Goal: Transaction & Acquisition: Purchase product/service

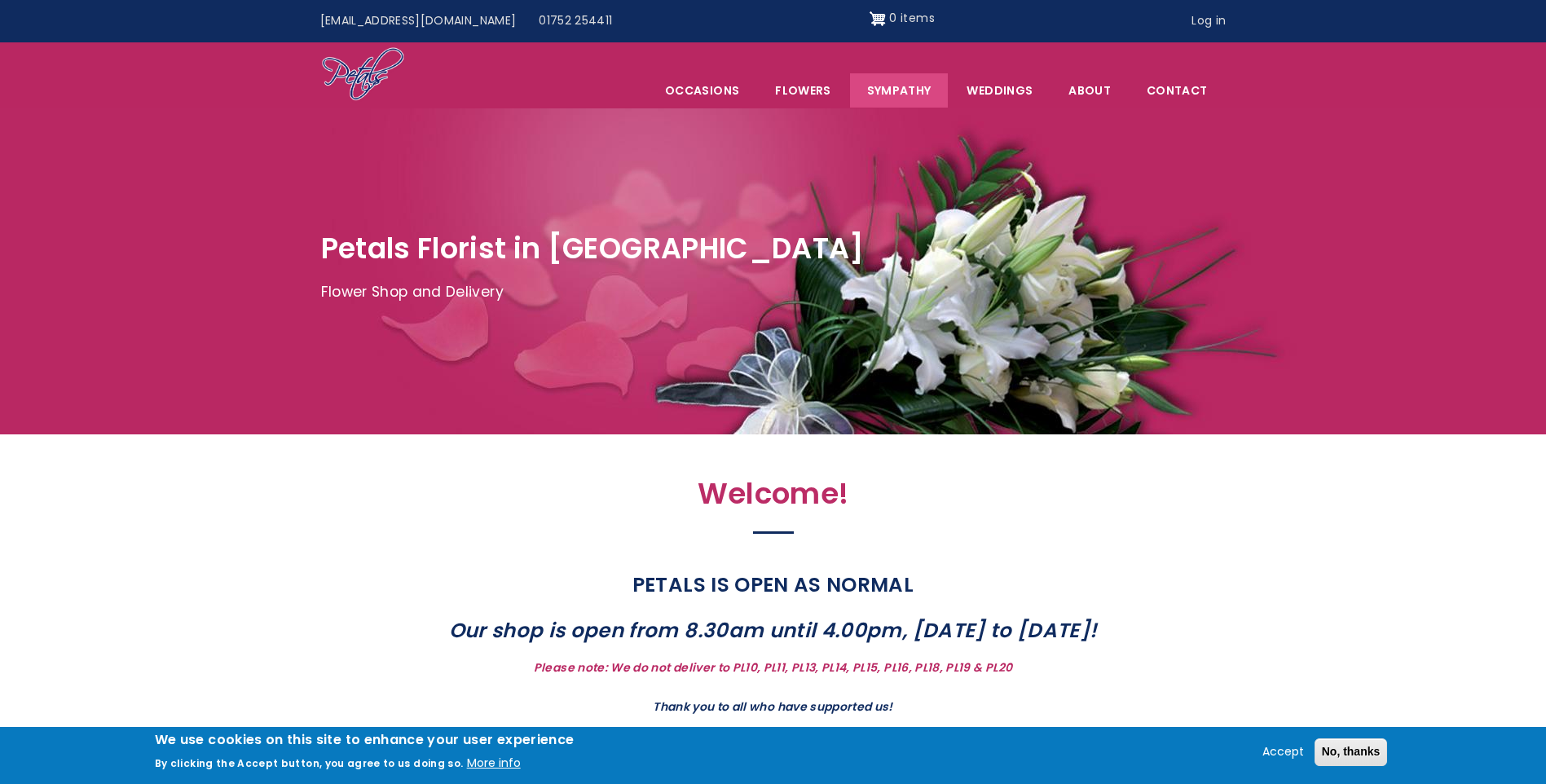
click at [904, 91] on link "Sympathy" at bounding box center [899, 90] width 99 height 34
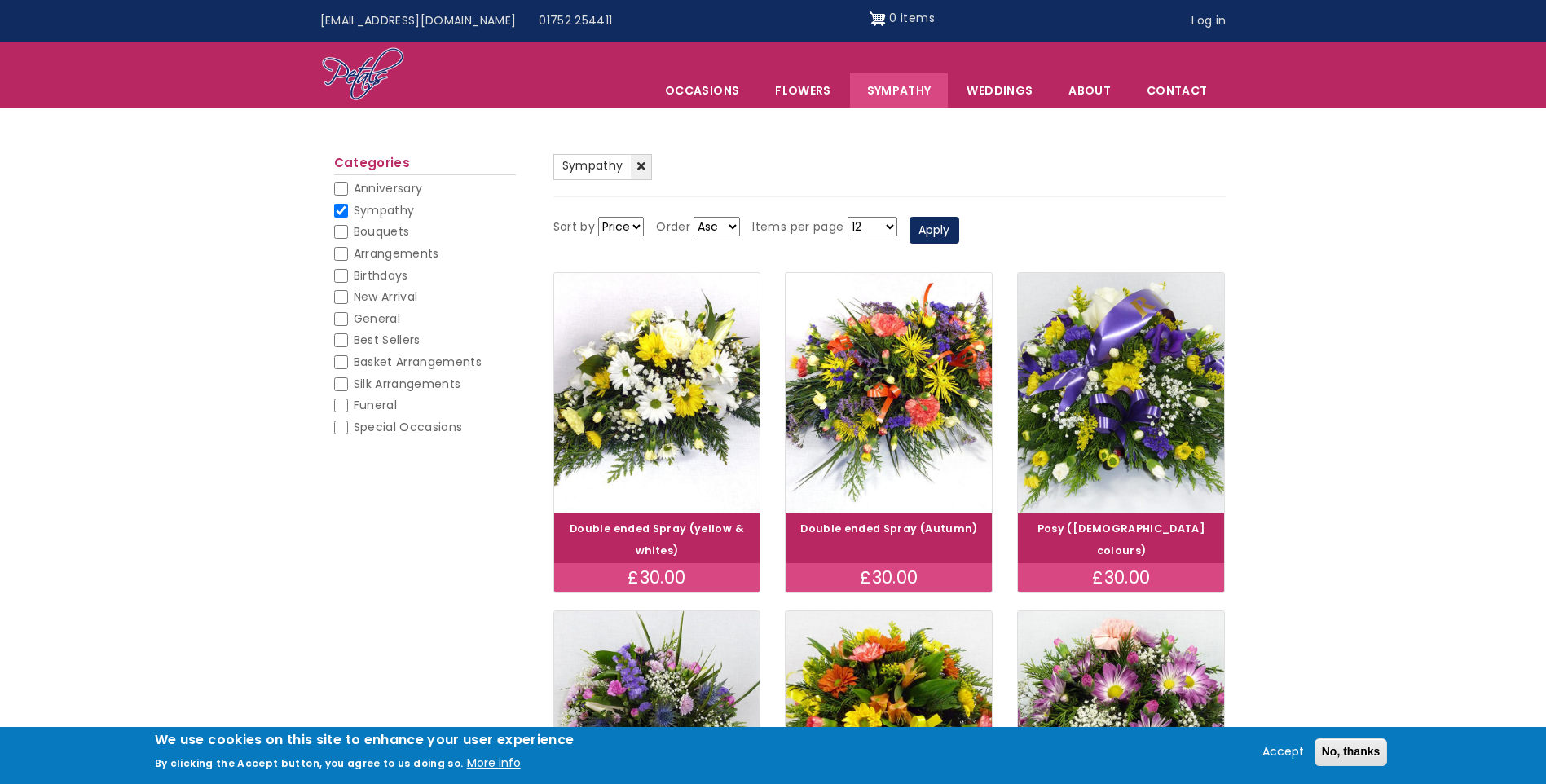
click at [394, 250] on span "Arrangements" at bounding box center [396, 253] width 86 height 16
click at [348, 250] on input "Arrangements" at bounding box center [341, 253] width 14 height 14
checkbox input "false"
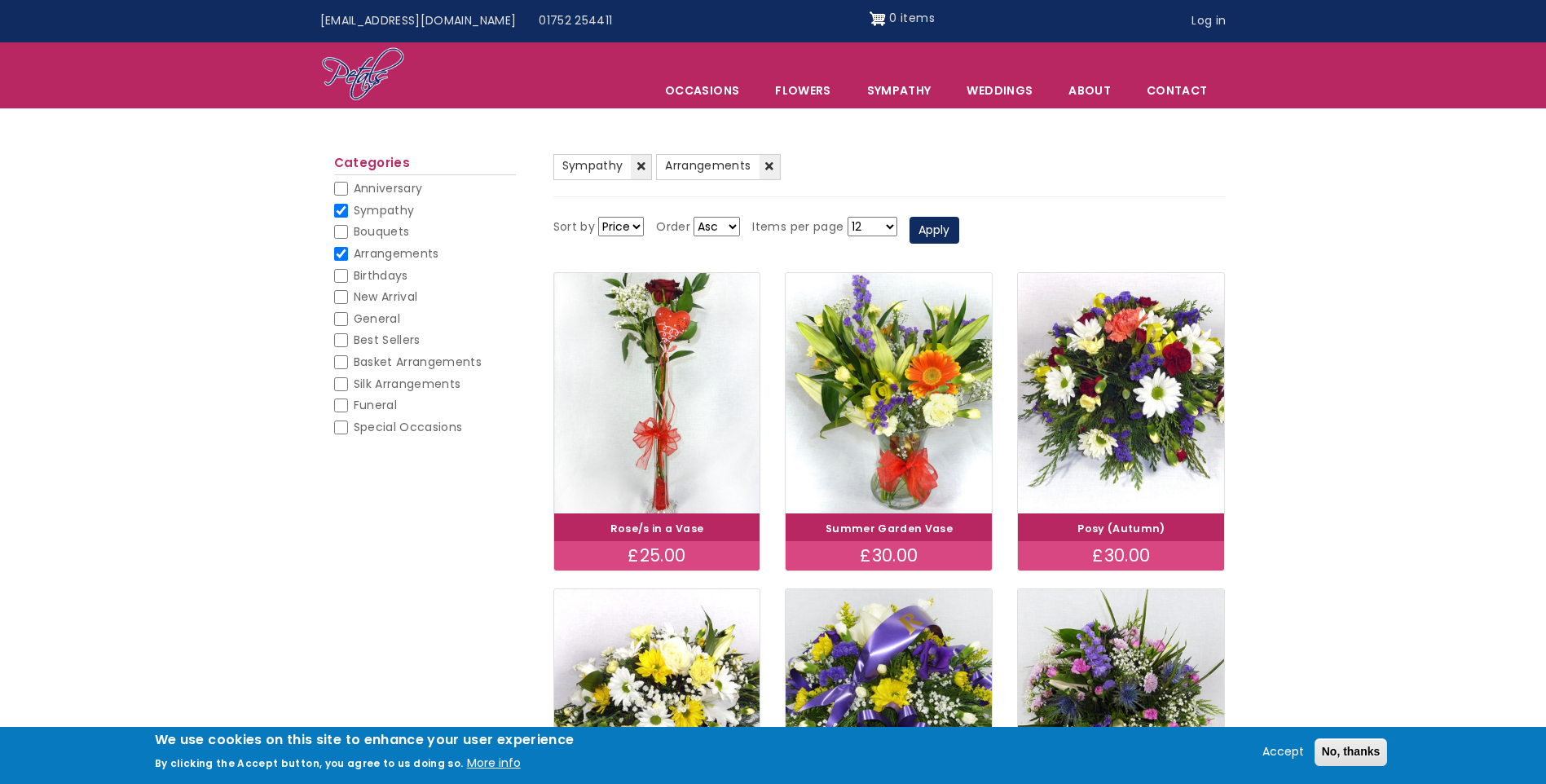
click at [345, 233] on input "Bouquets" at bounding box center [341, 232] width 14 height 14
checkbox input "false"
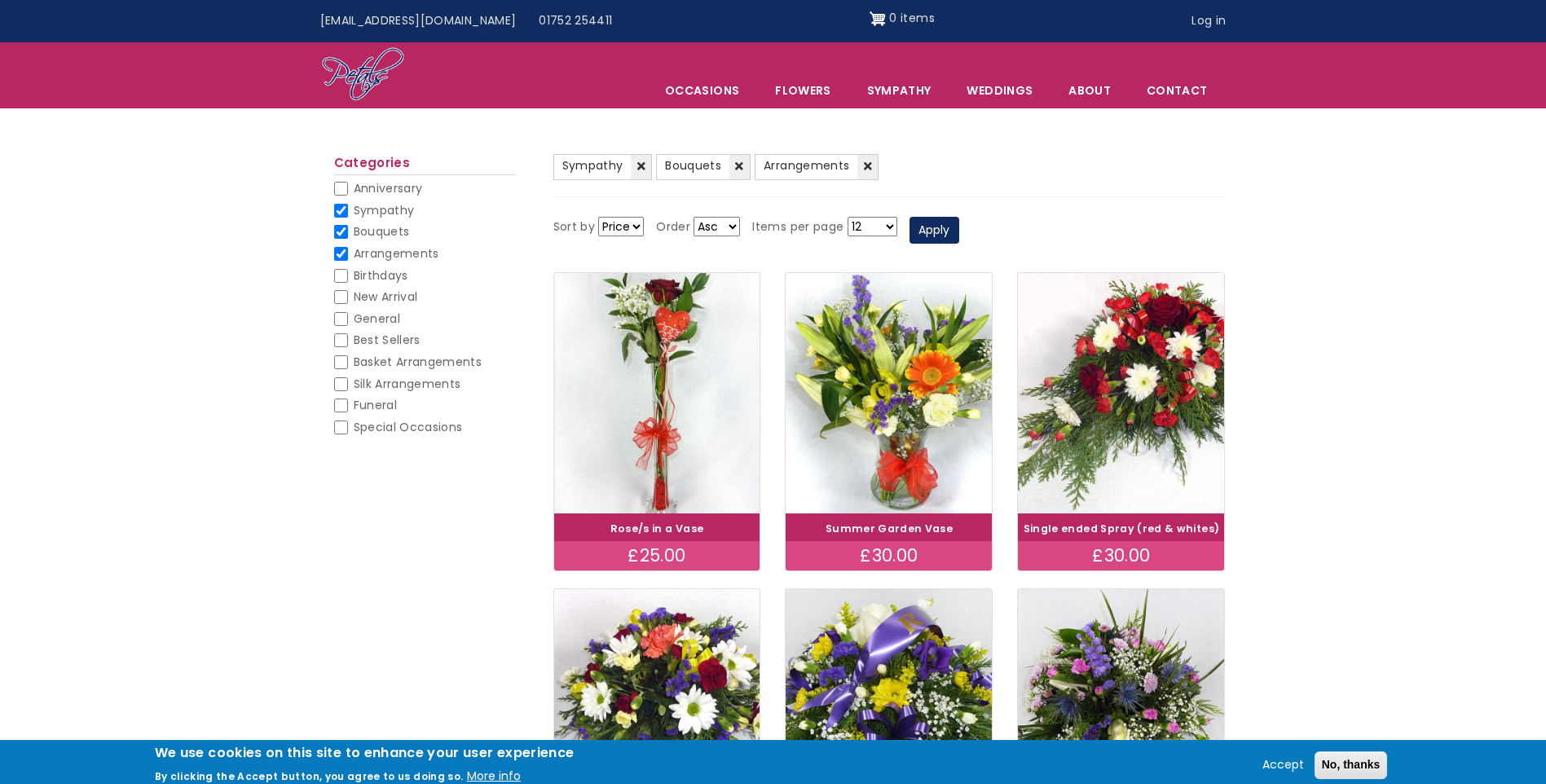
click at [343, 211] on input "Sympathy" at bounding box center [341, 211] width 14 height 14
checkbox input "false"
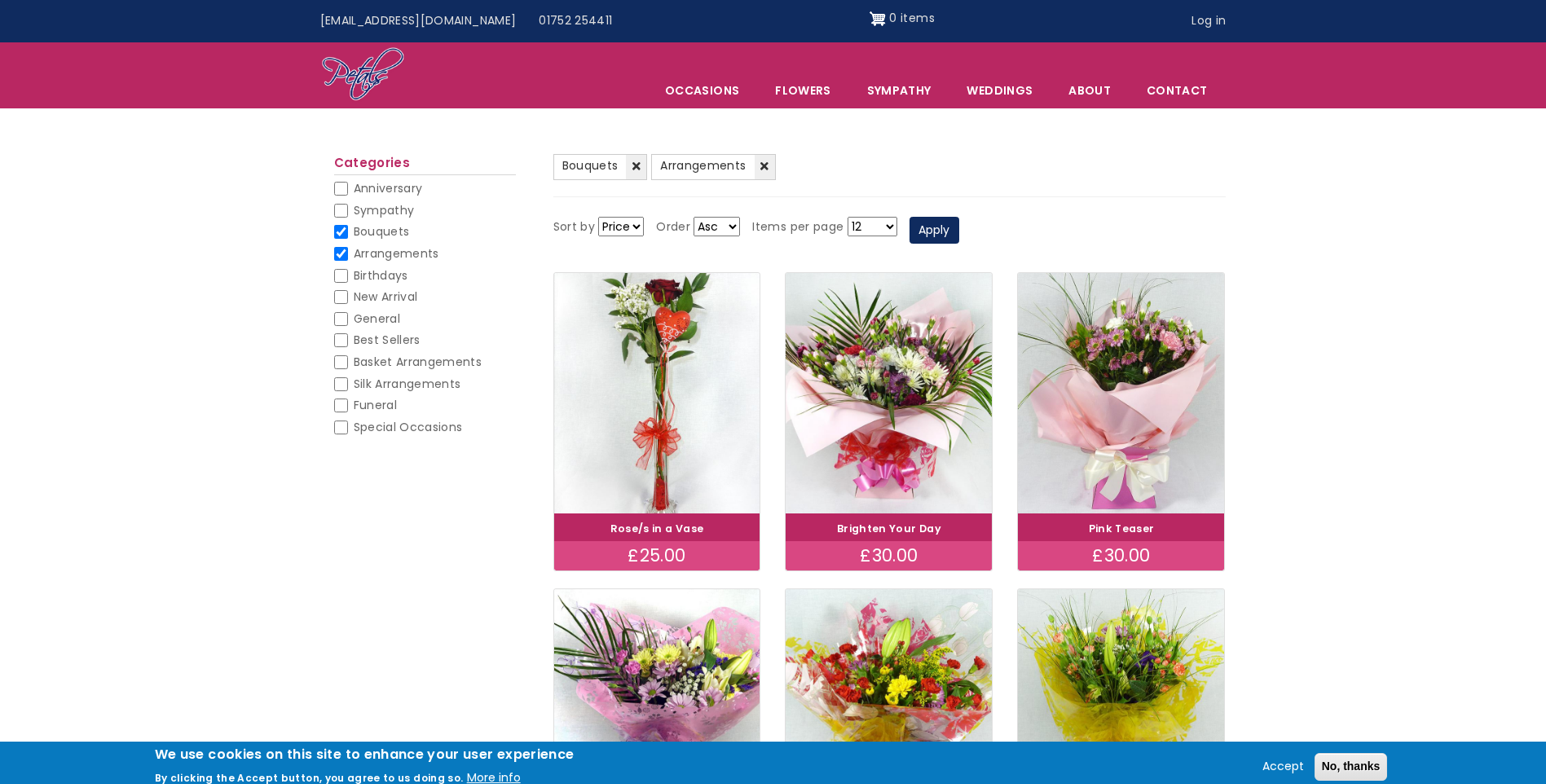
click at [339, 255] on input "Arrangements" at bounding box center [341, 253] width 14 height 14
checkbox input "false"
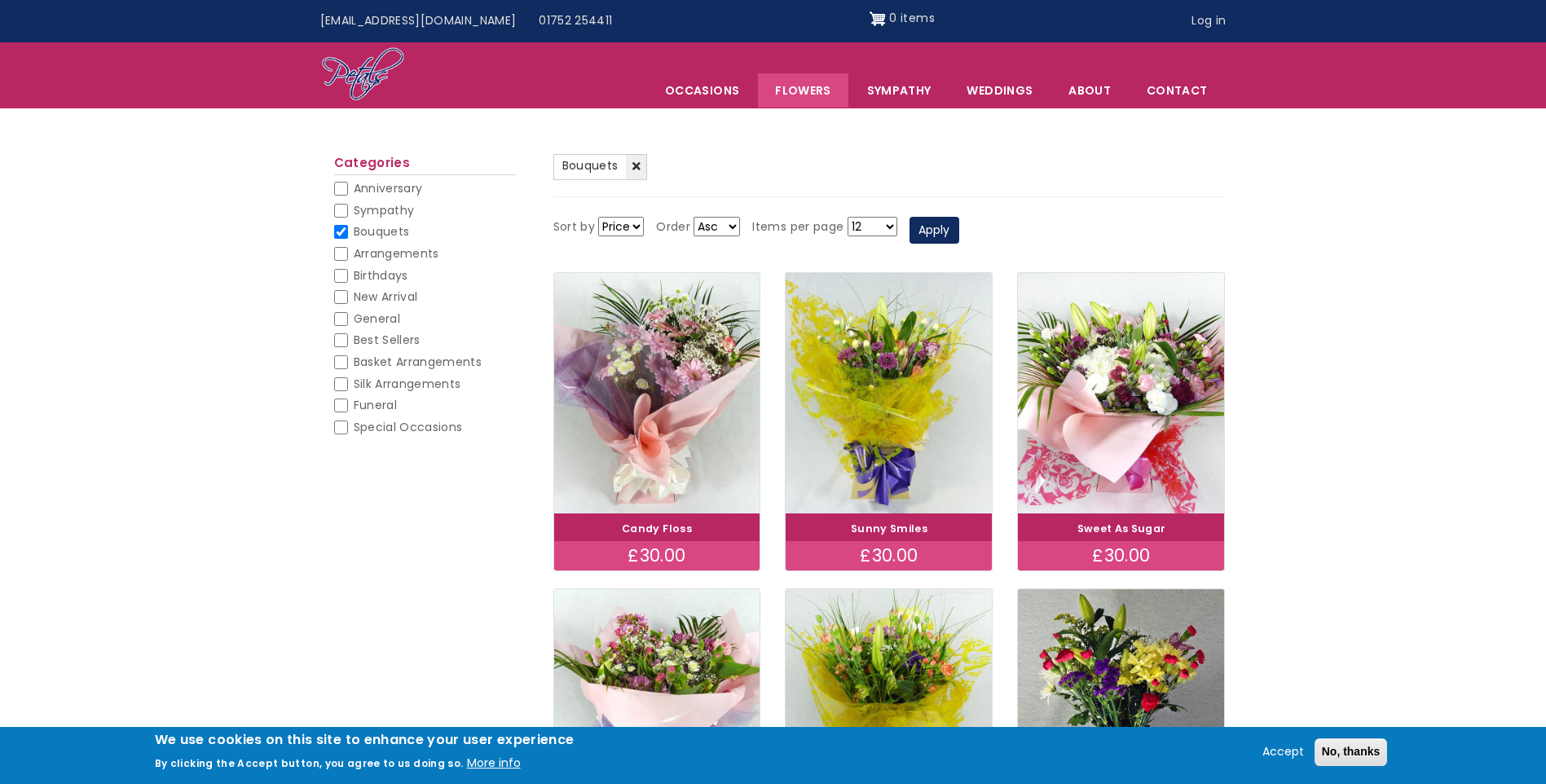
click at [340, 340] on input "Best Sellers" at bounding box center [341, 340] width 14 height 14
checkbox input "false"
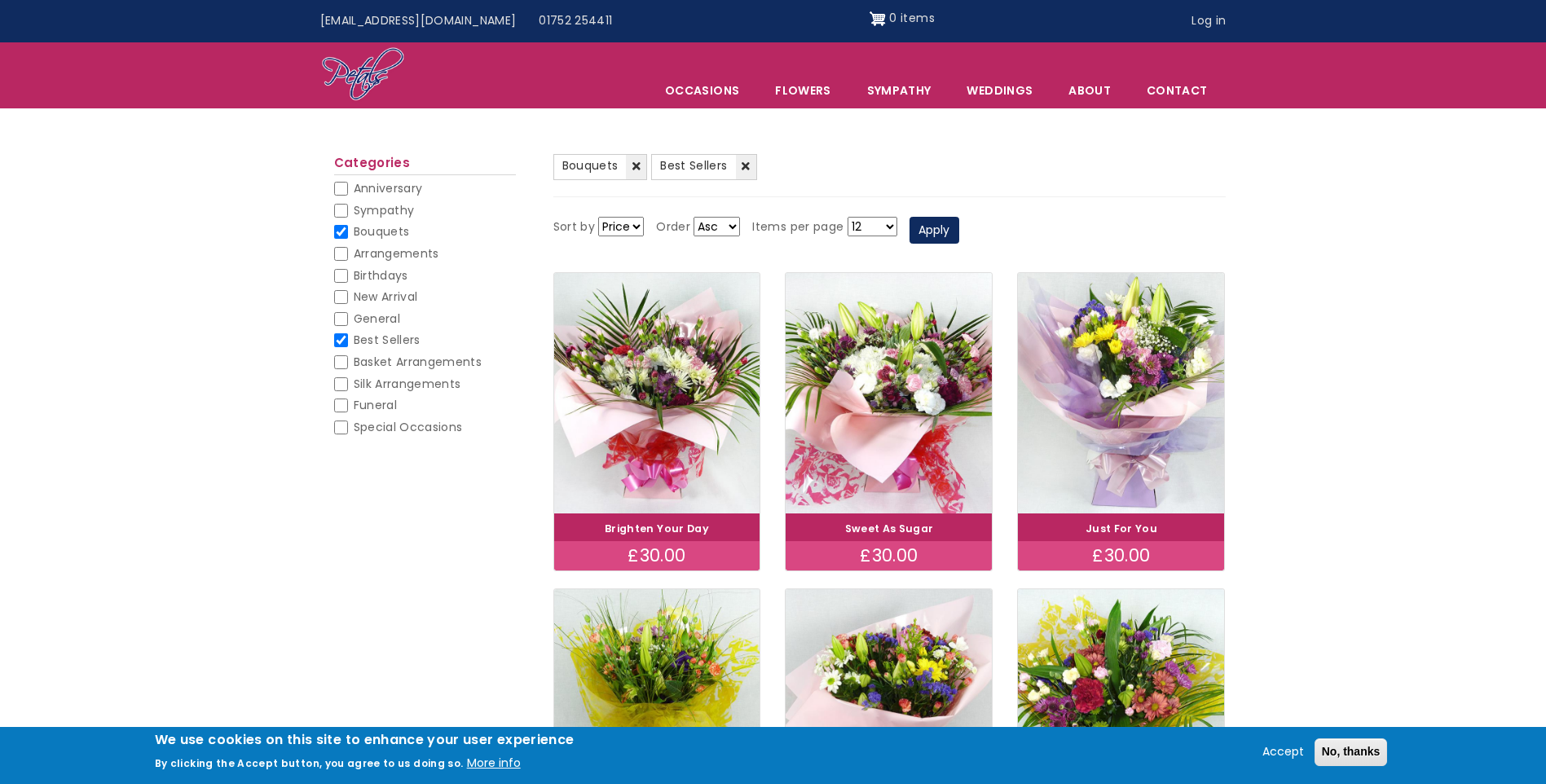
click at [339, 228] on input "Bouquets" at bounding box center [341, 232] width 14 height 14
checkbox input "false"
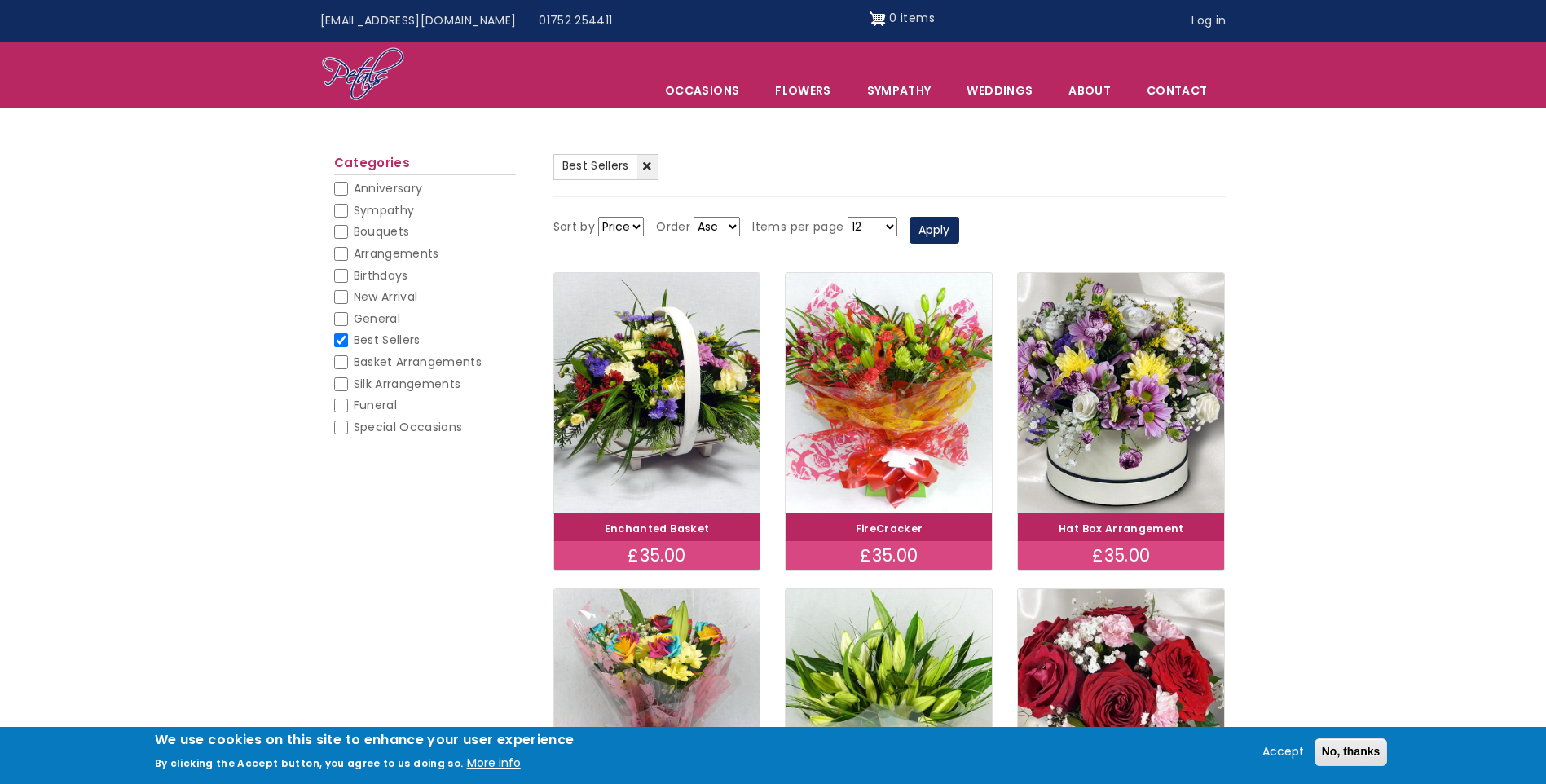
click at [339, 339] on input "Best Sellers" at bounding box center [341, 340] width 14 height 14
checkbox input "false"
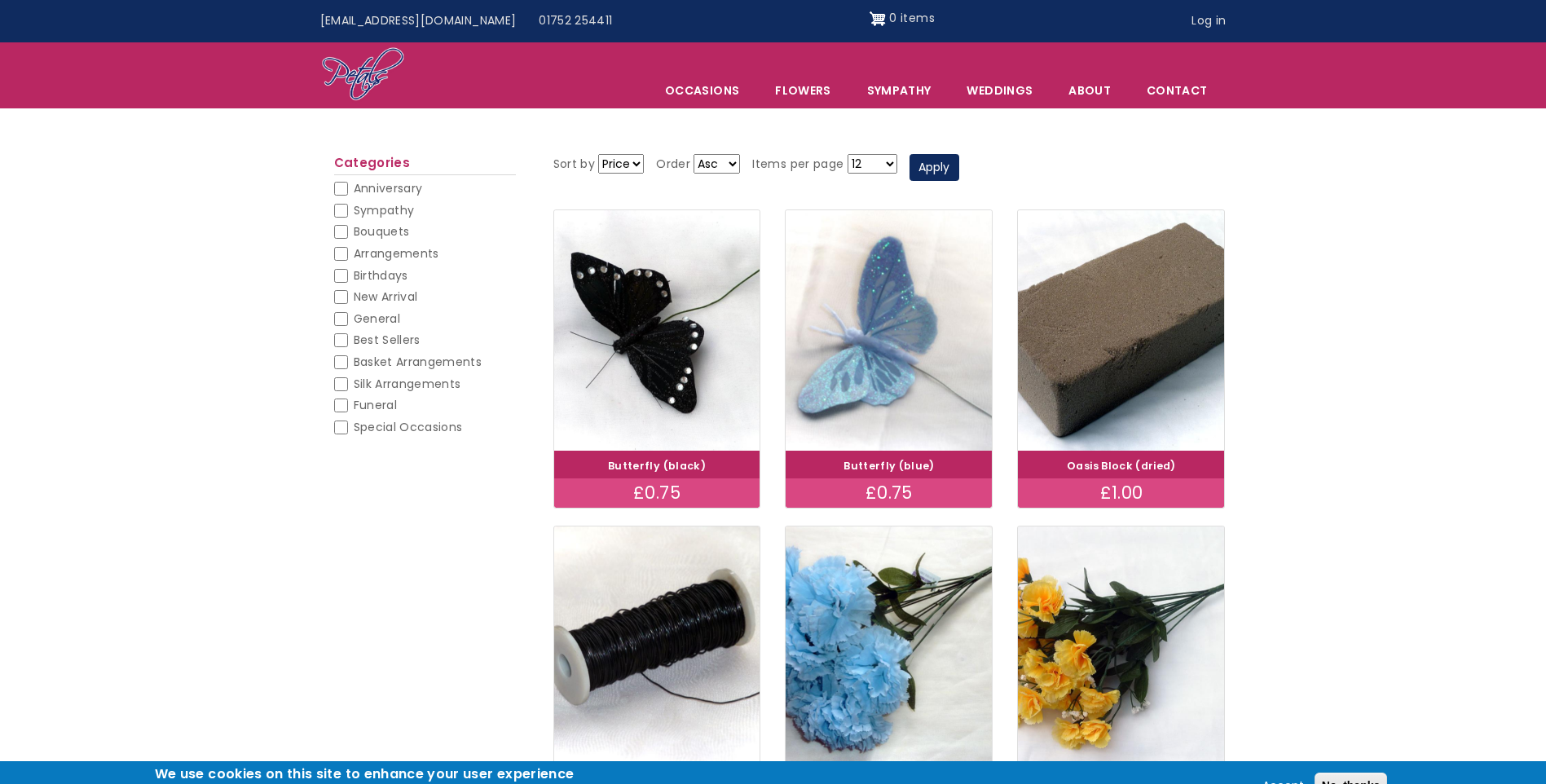
click at [337, 321] on input "General" at bounding box center [341, 319] width 14 height 14
checkbox input "false"
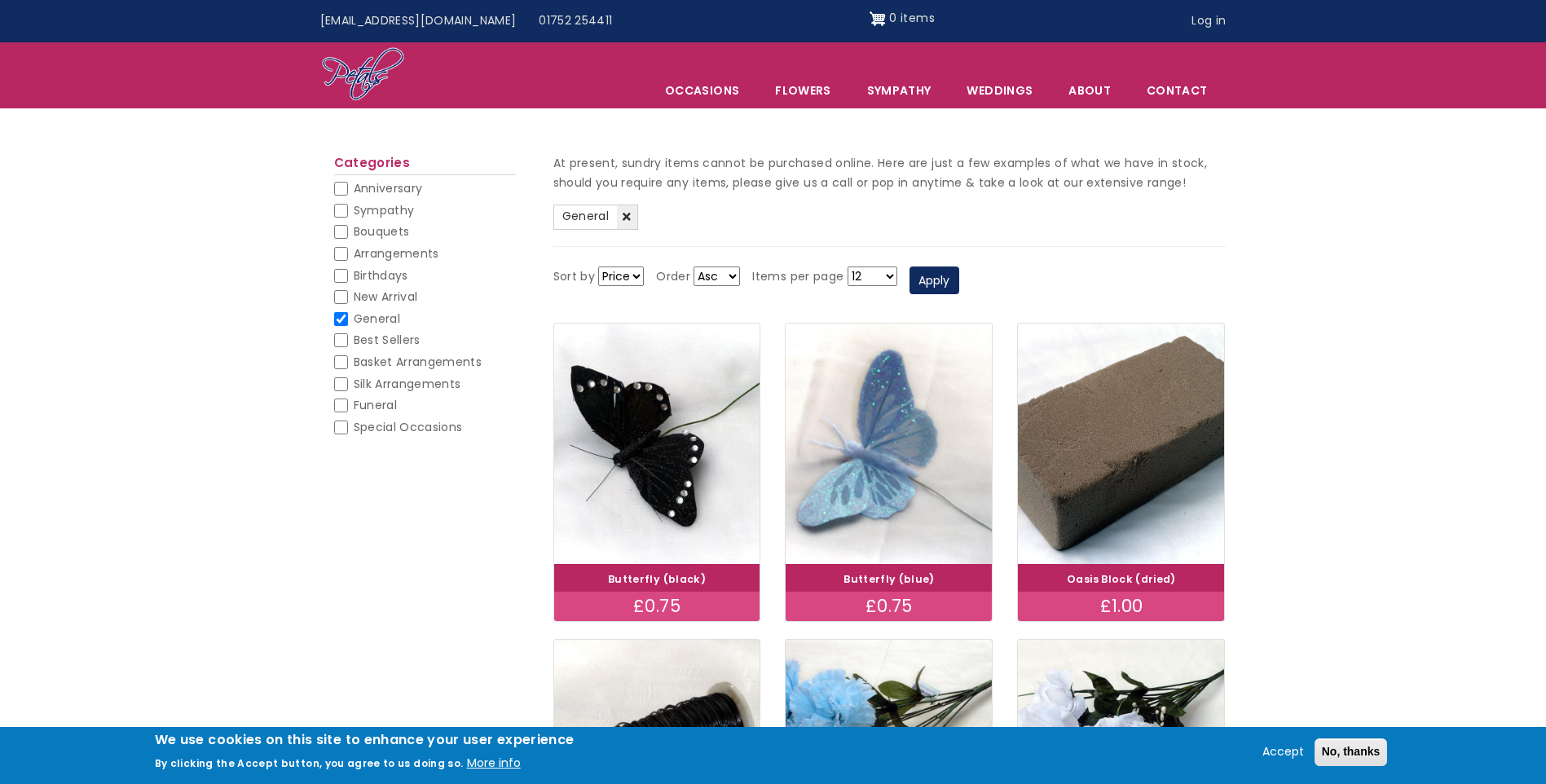
click at [343, 236] on input "Bouquets" at bounding box center [341, 232] width 14 height 14
checkbox input "false"
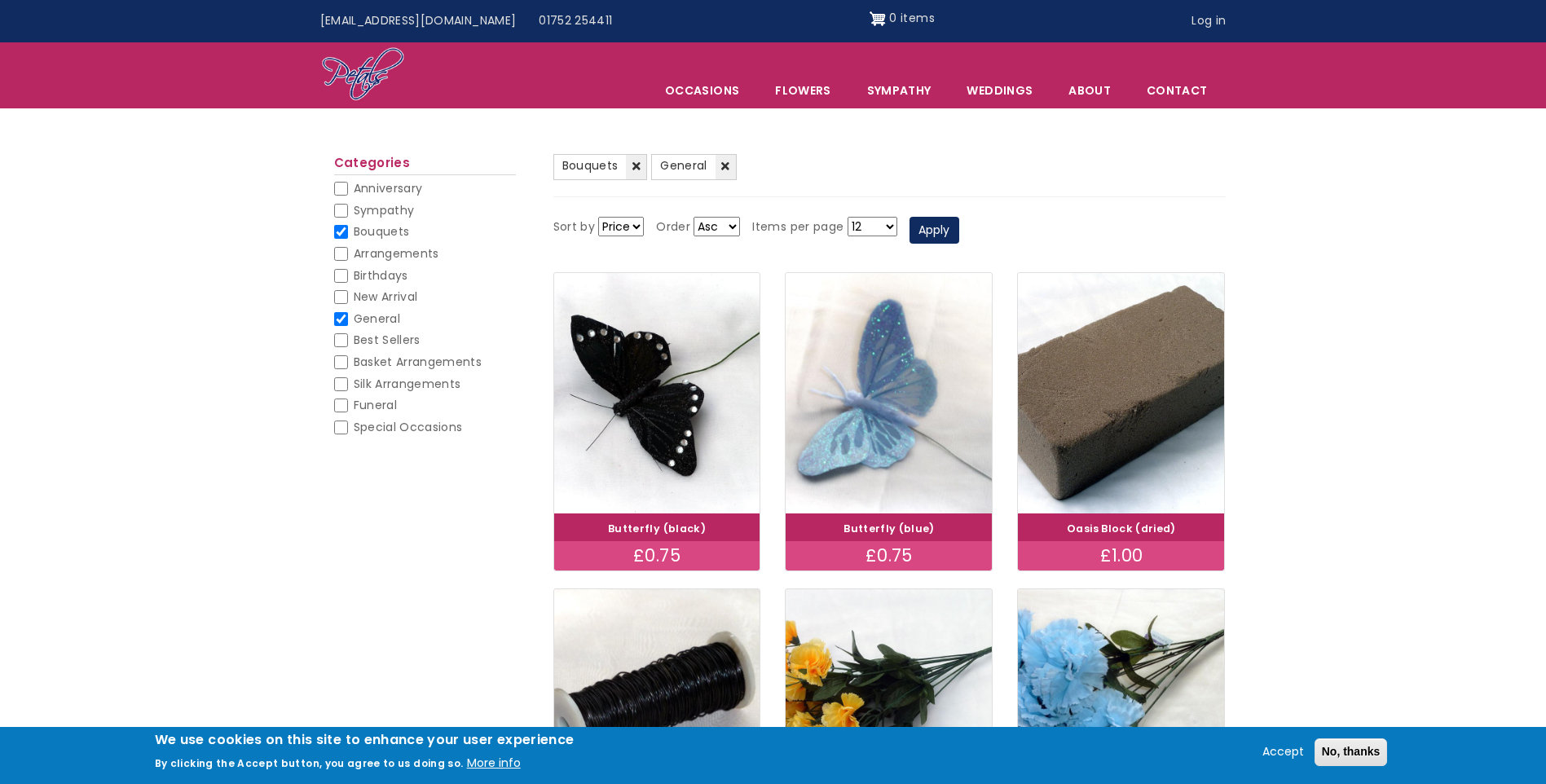
click at [340, 318] on input "General" at bounding box center [341, 319] width 14 height 14
checkbox input "false"
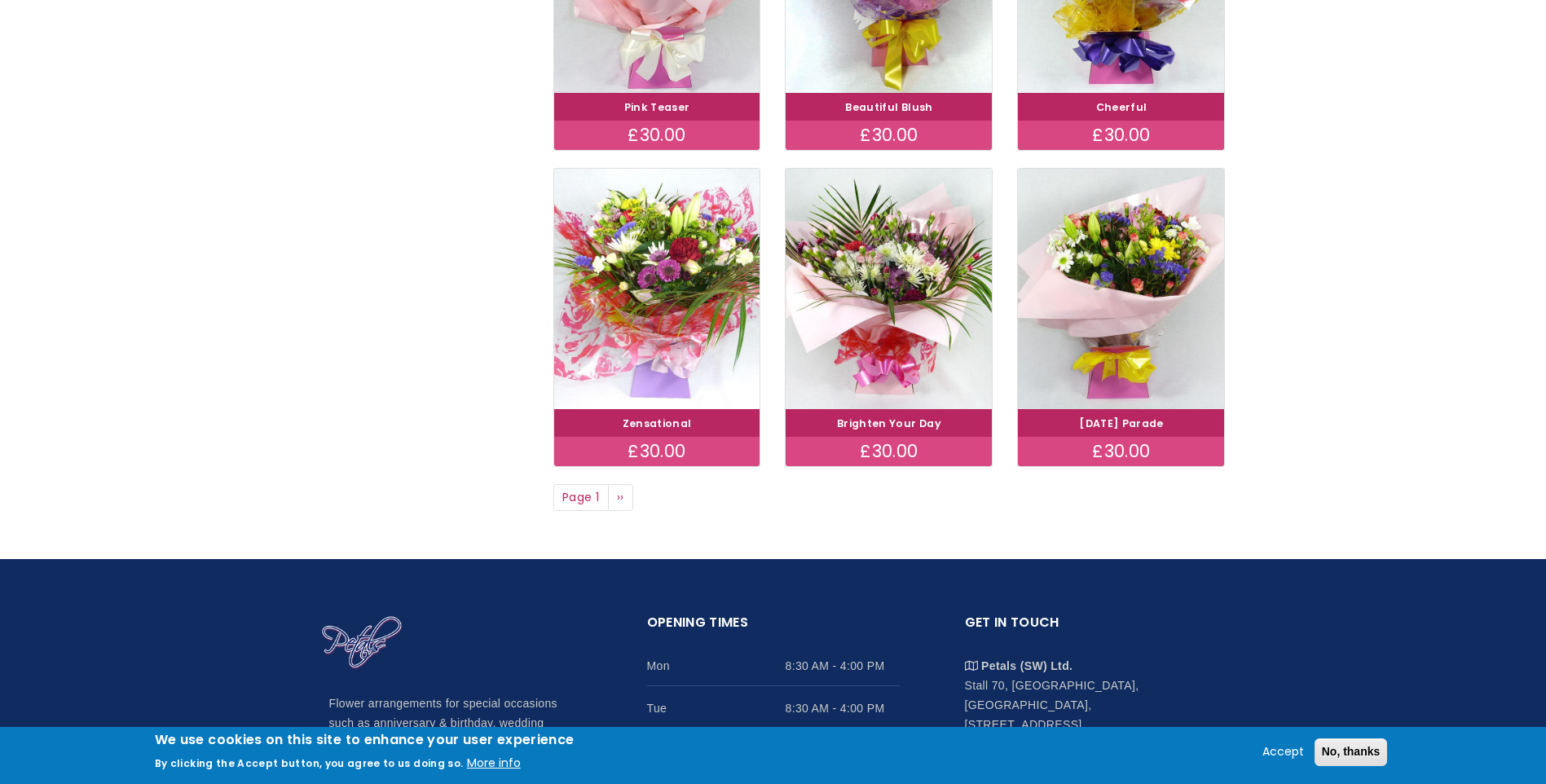
scroll to position [1124, 0]
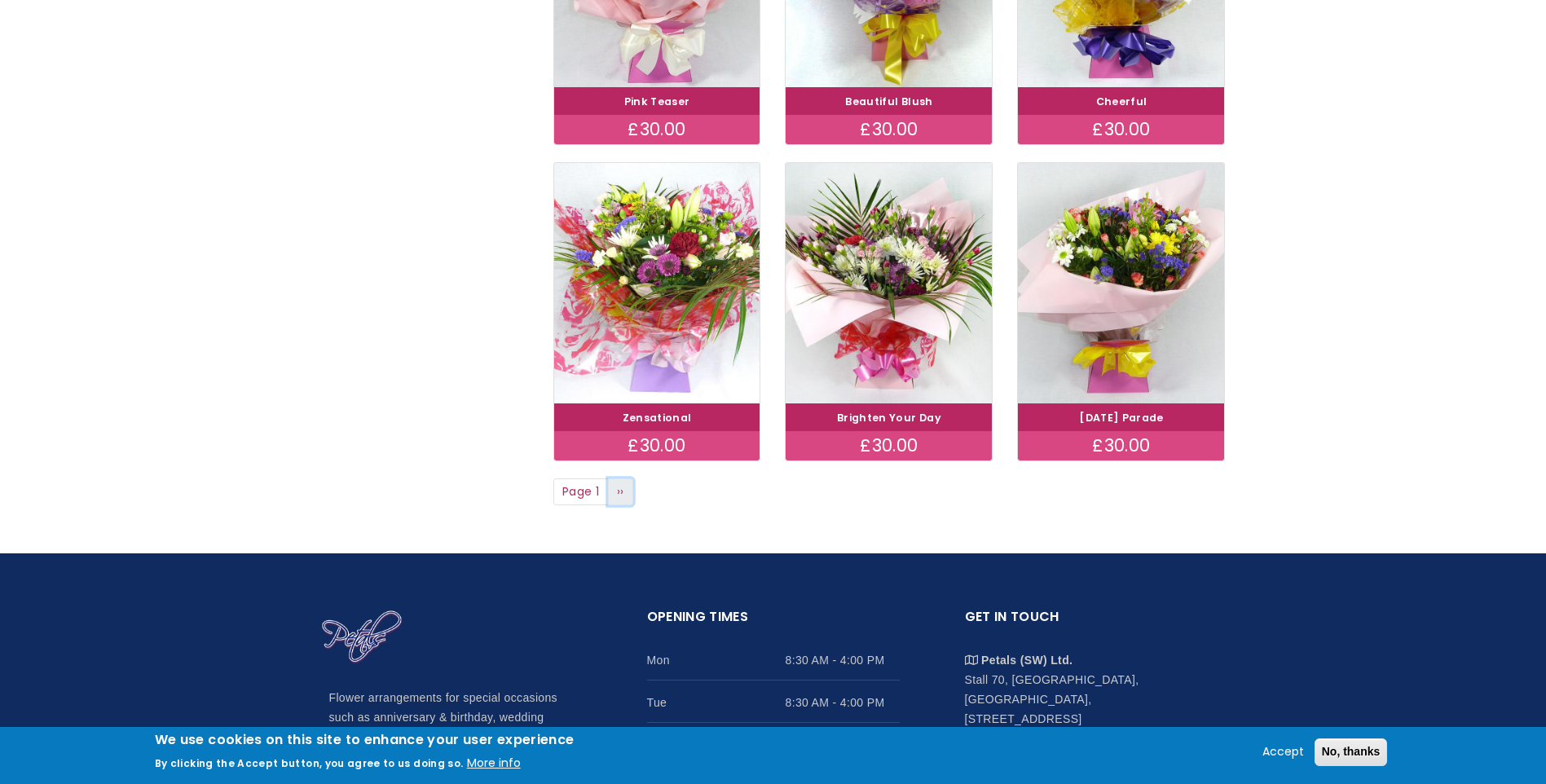
click at [621, 498] on span "››" at bounding box center [621, 491] width 8 height 16
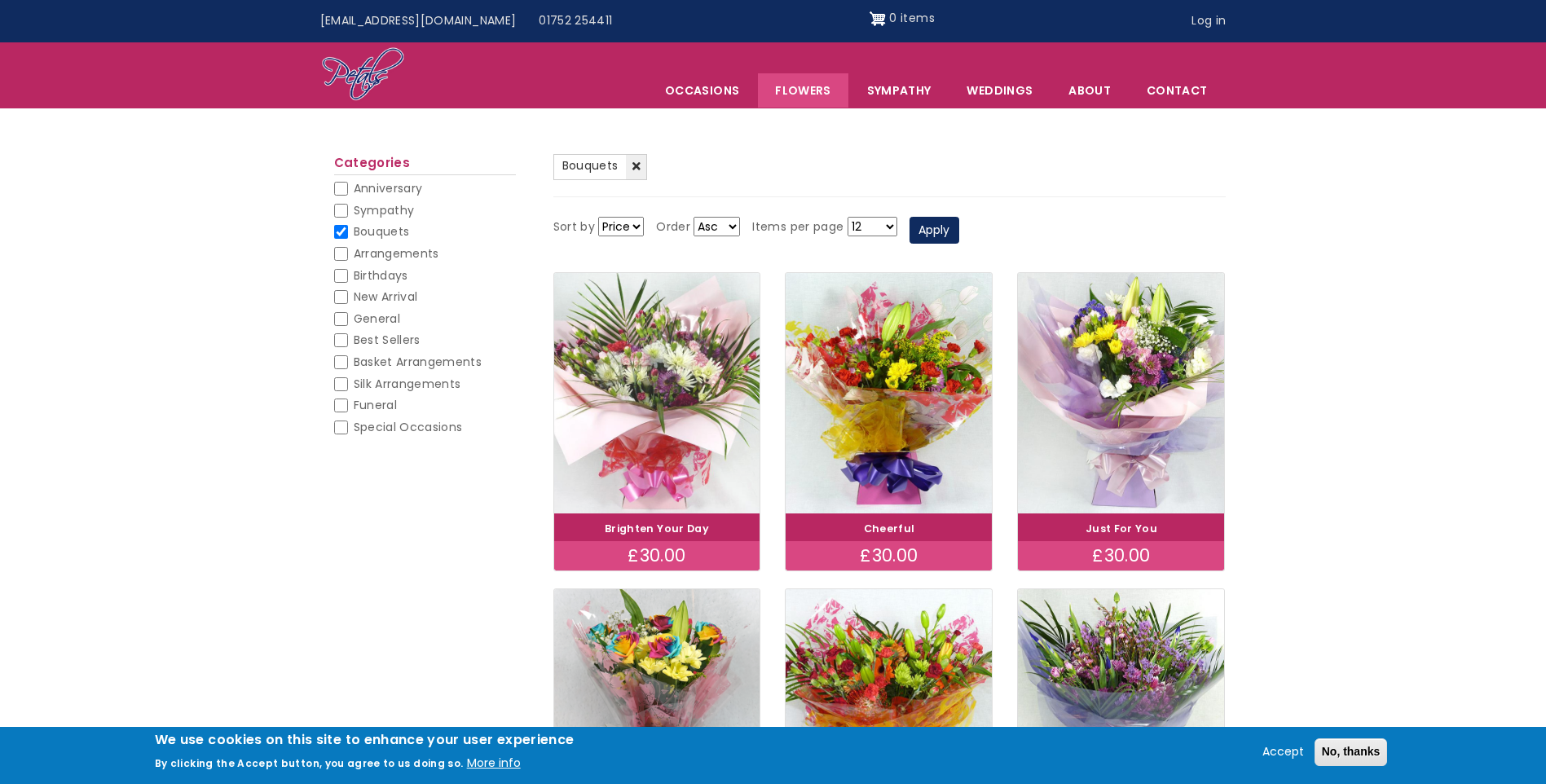
click at [647, 396] on img at bounding box center [656, 392] width 231 height 268
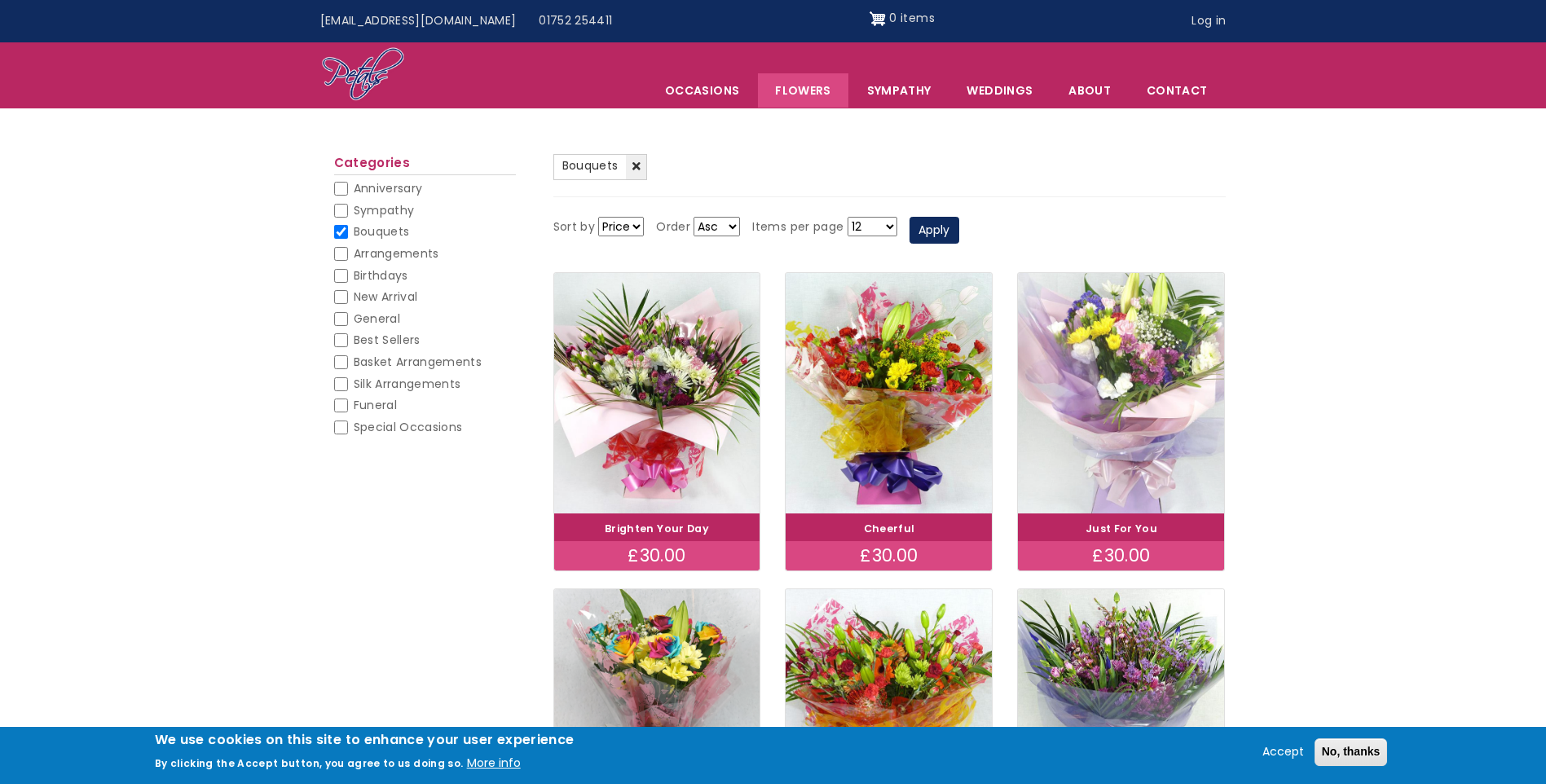
click at [1134, 413] on img at bounding box center [1121, 392] width 231 height 268
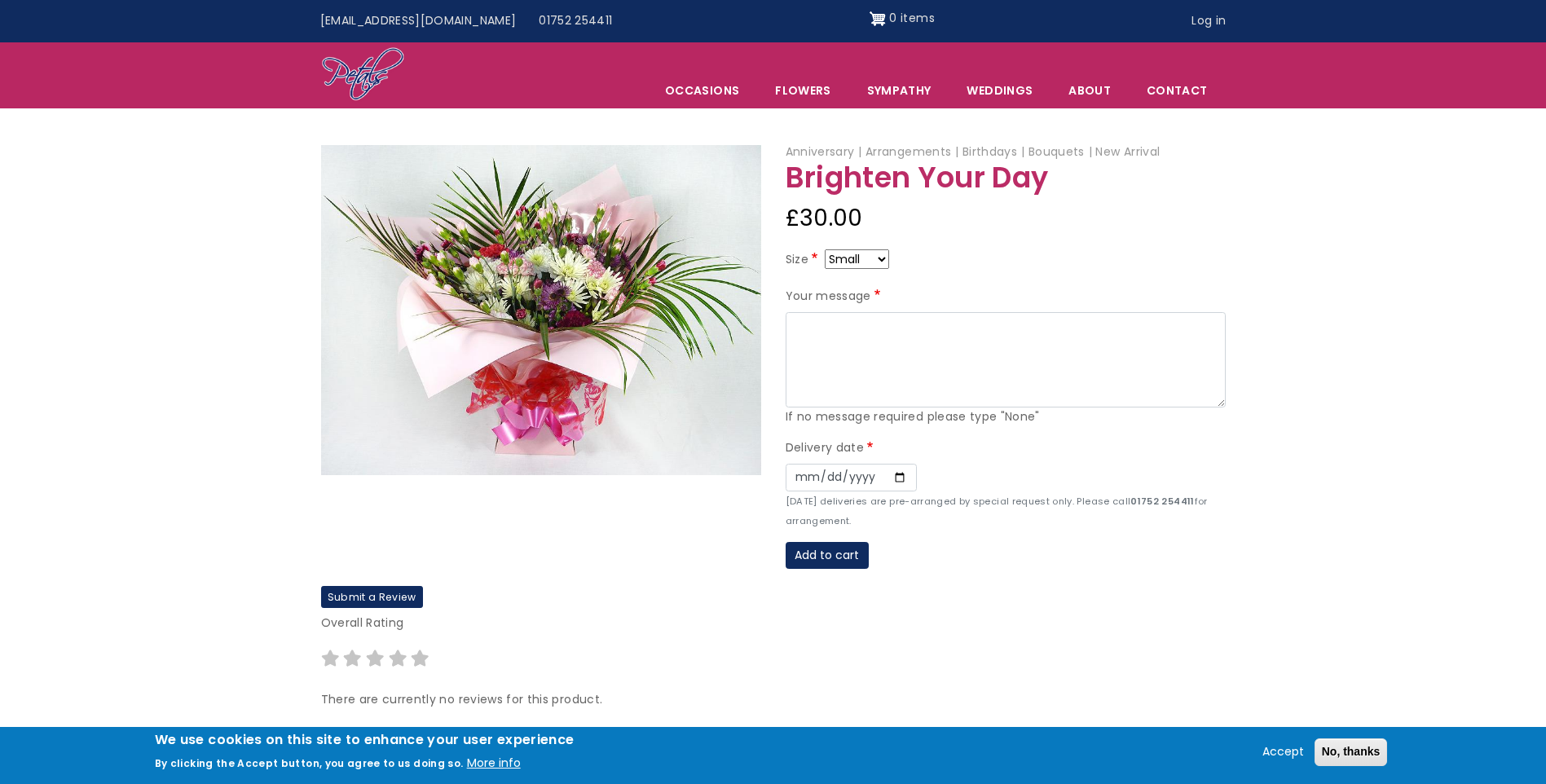
click at [879, 259] on select "Small Medium Large" at bounding box center [857, 259] width 65 height 19
select select "9"
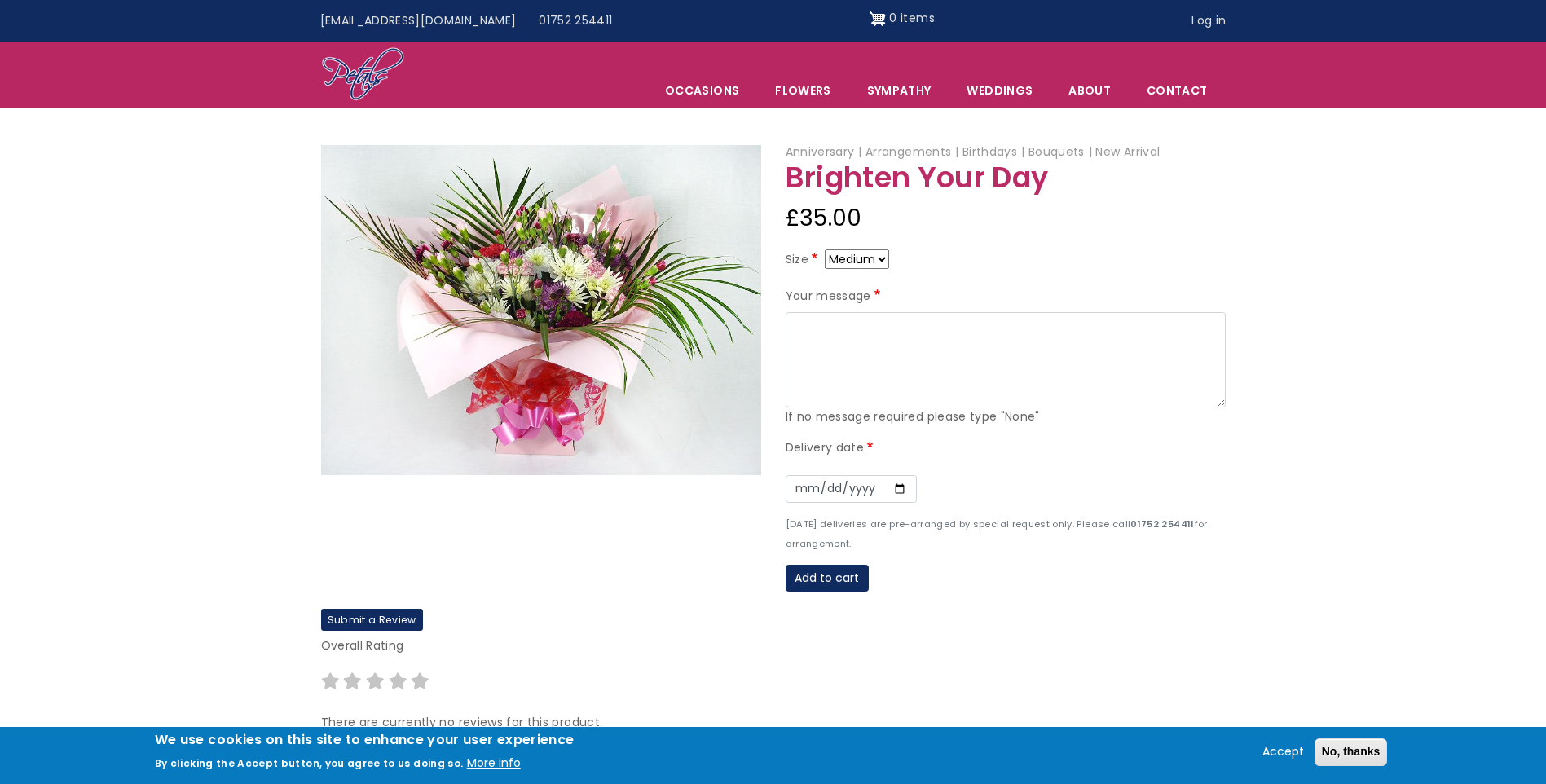
click at [885, 262] on select "Small Medium Large" at bounding box center [857, 259] width 65 height 19
select select "10"
click at [881, 259] on select "Small Medium Large" at bounding box center [857, 259] width 65 height 19
select select "9"
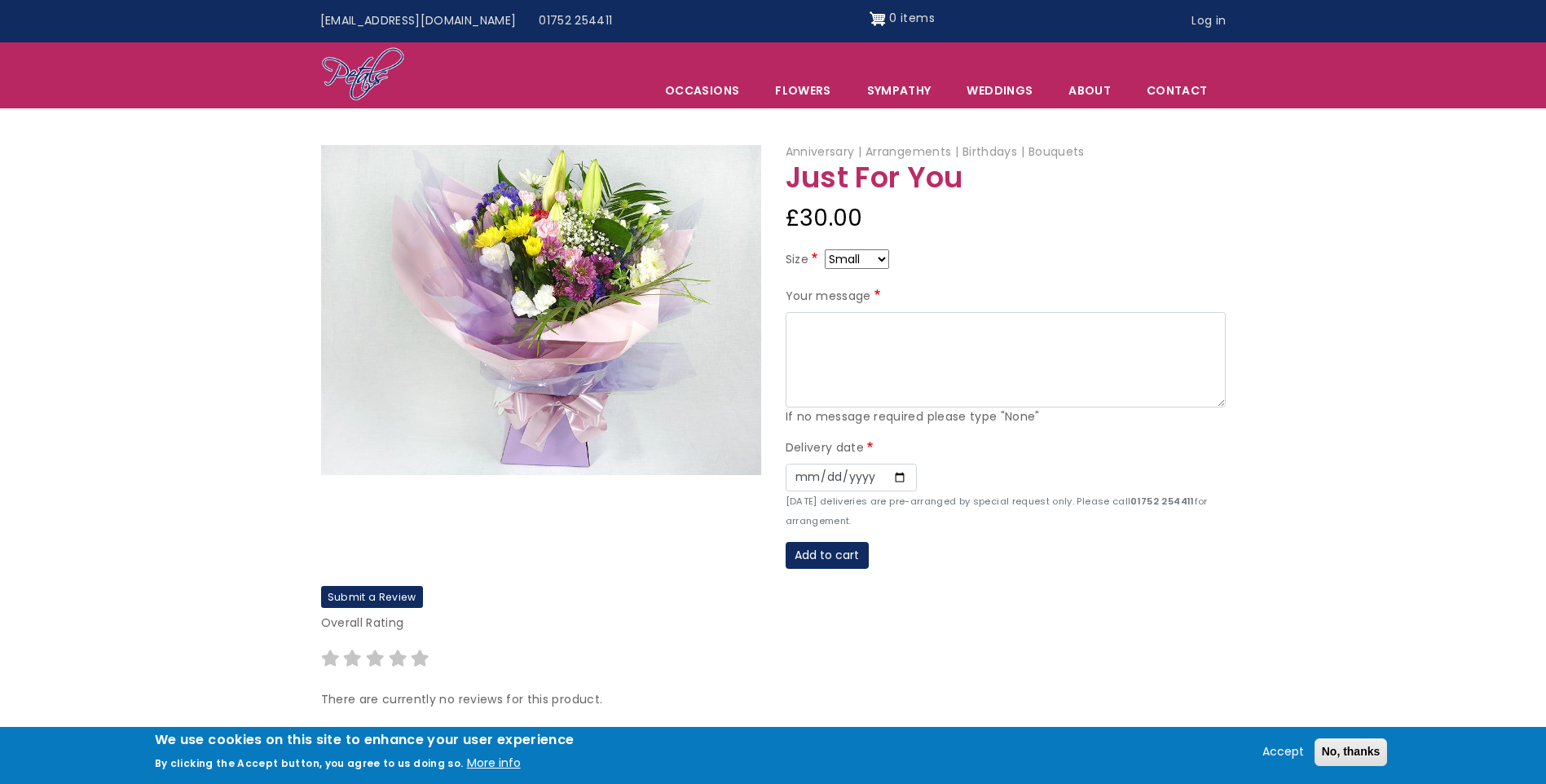
click at [883, 257] on select "Small Medium Large" at bounding box center [857, 259] width 65 height 19
select select "9"
